Goal: Transaction & Acquisition: Purchase product/service

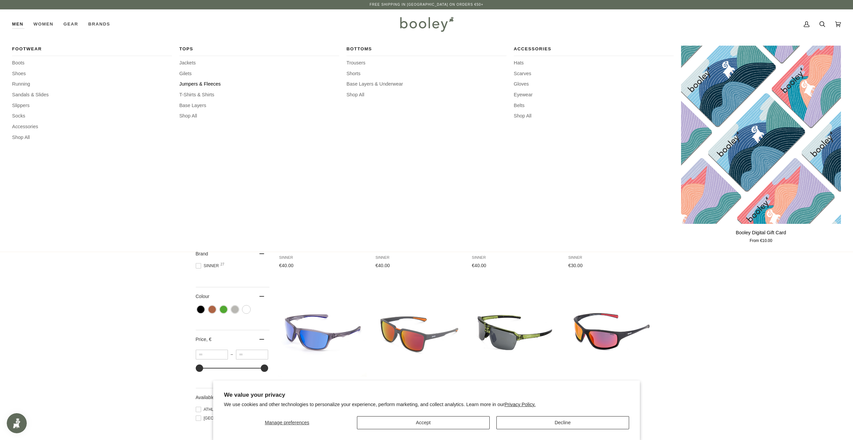
click at [199, 84] on span "Jumpers & Fleeces" at bounding box center [259, 83] width 160 height 7
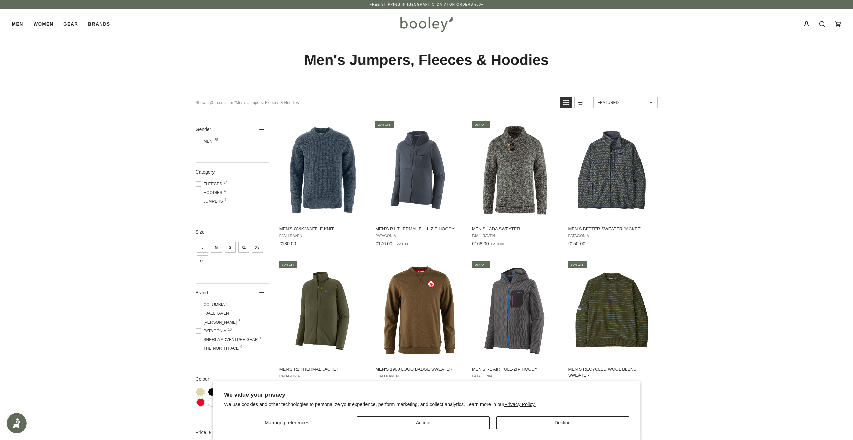
click at [216, 304] on span "Columbia 8" at bounding box center [211, 304] width 31 height 6
